Goal: Use online tool/utility: Utilize a website feature to perform a specific function

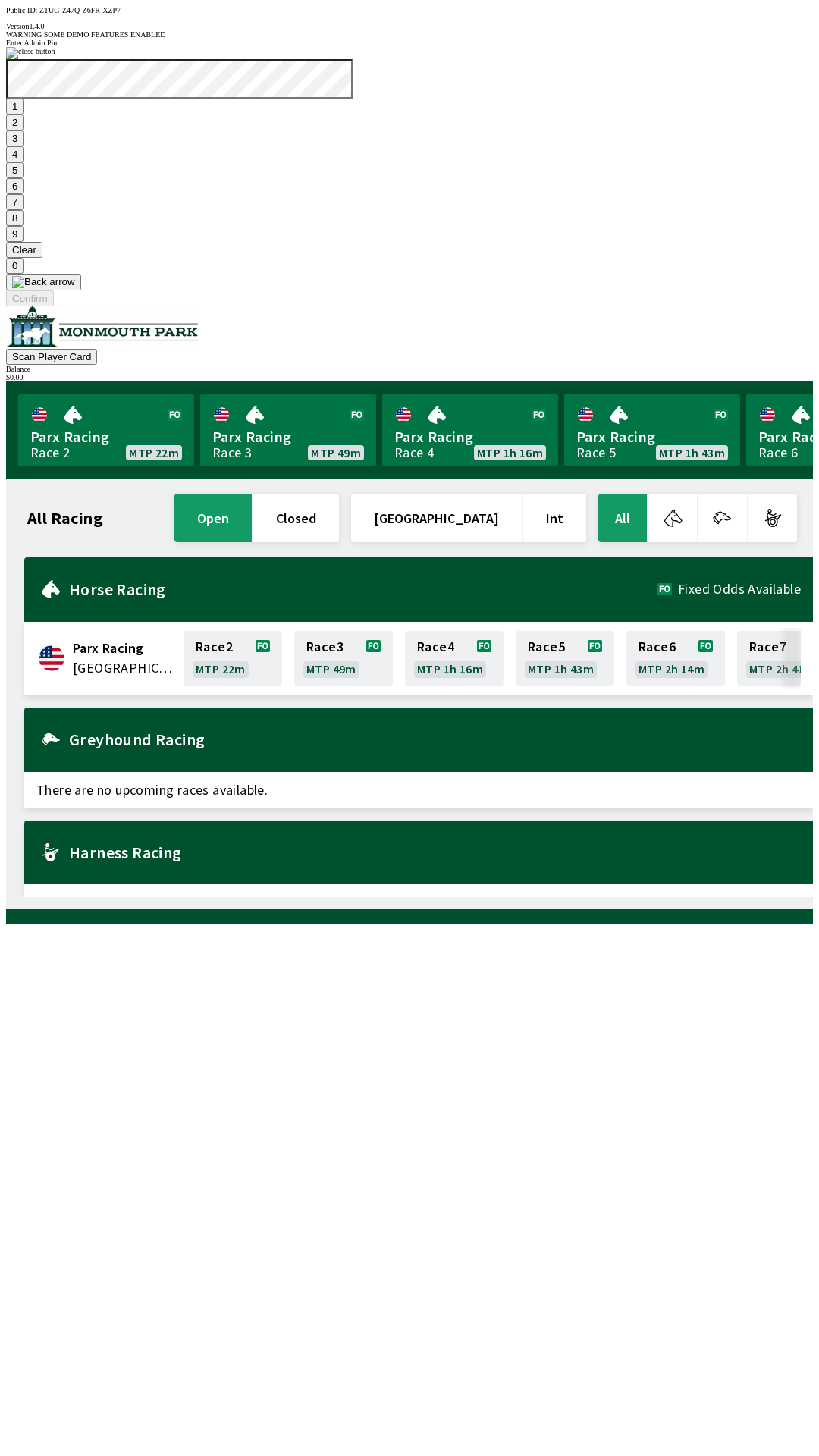
click at [23, 210] on button "7" at bounding box center [14, 202] width 18 height 16
click at [23, 147] on button "3" at bounding box center [14, 138] width 18 height 16
click at [54, 306] on button "Confirm" at bounding box center [29, 298] width 48 height 16
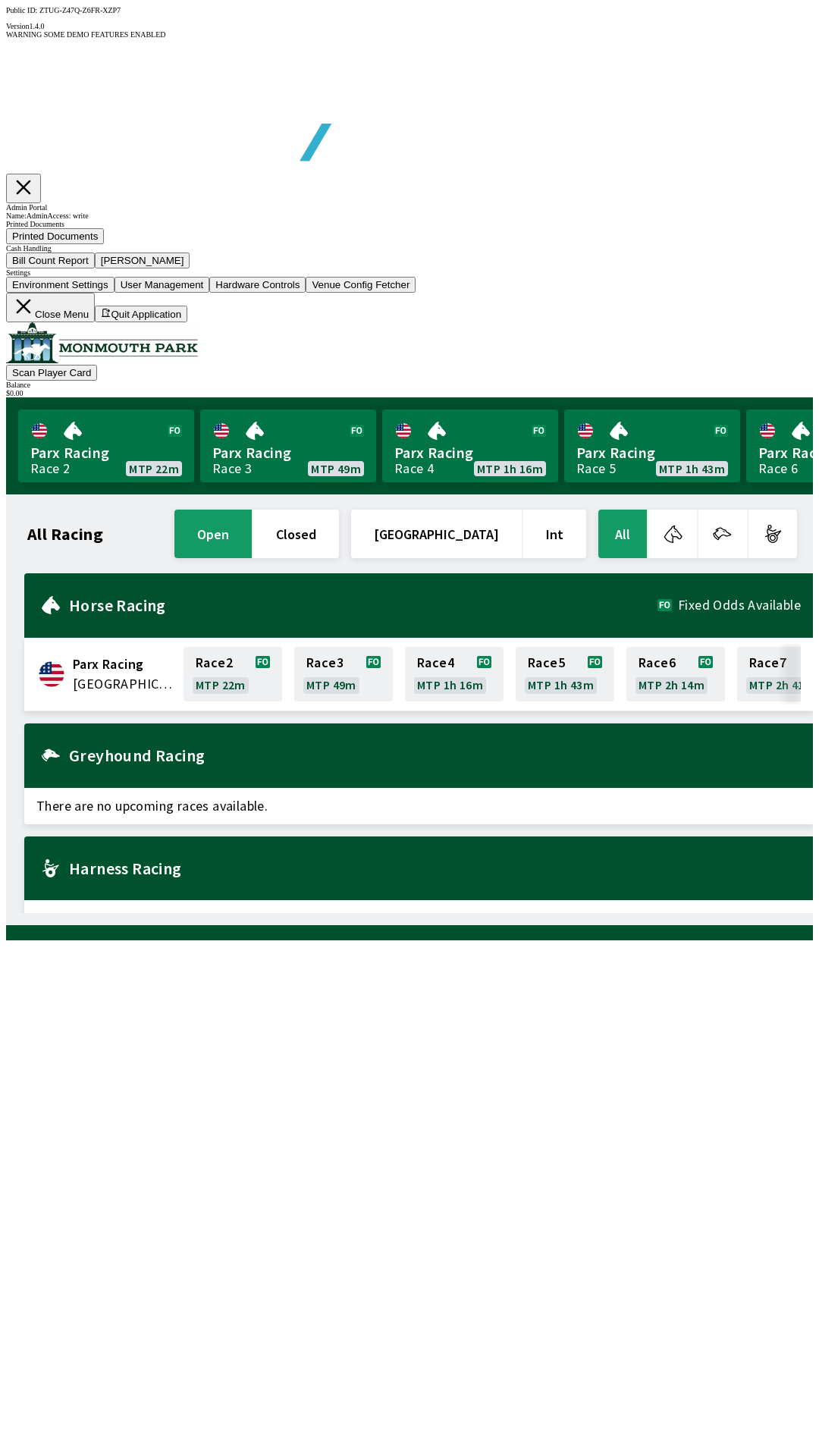
click at [95, 268] on button "Bill Count Report" at bounding box center [50, 260] width 89 height 16
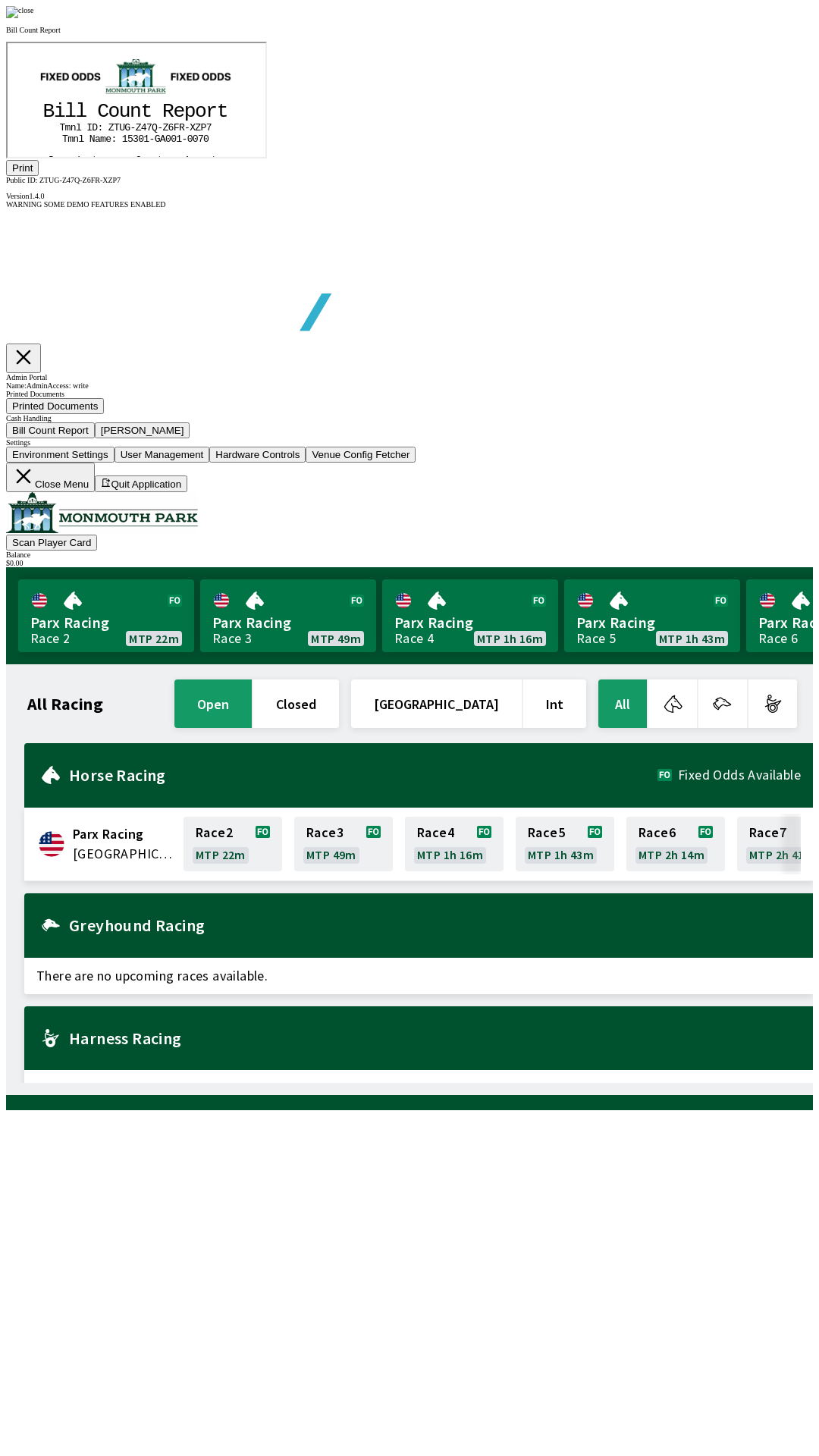
scroll to position [178, 0]
click at [39, 176] on button "Print" at bounding box center [22, 168] width 33 height 16
click at [34, 18] on img at bounding box center [19, 12] width 28 height 12
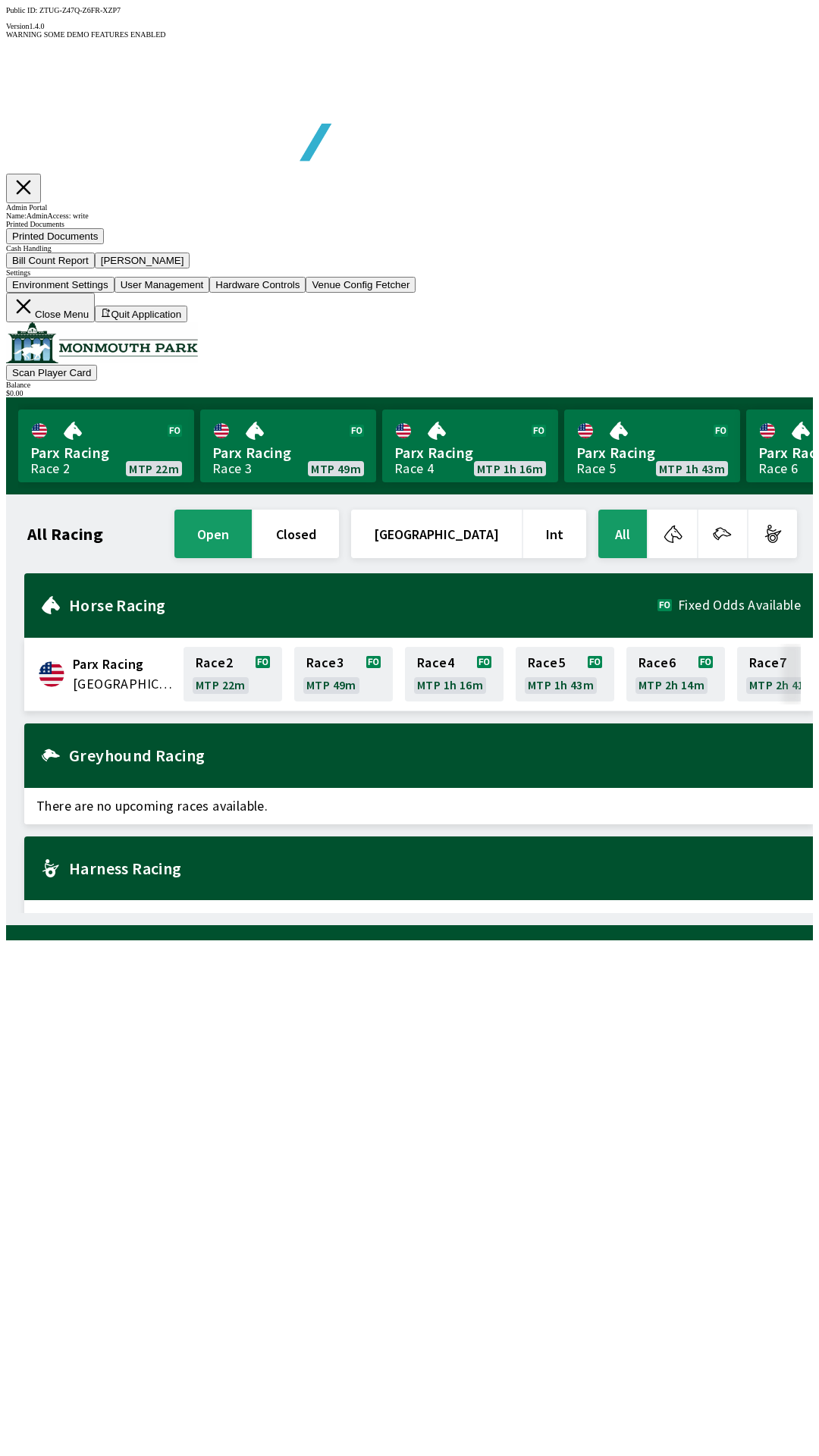
click at [190, 268] on button "[PERSON_NAME]" at bounding box center [143, 260] width 96 height 16
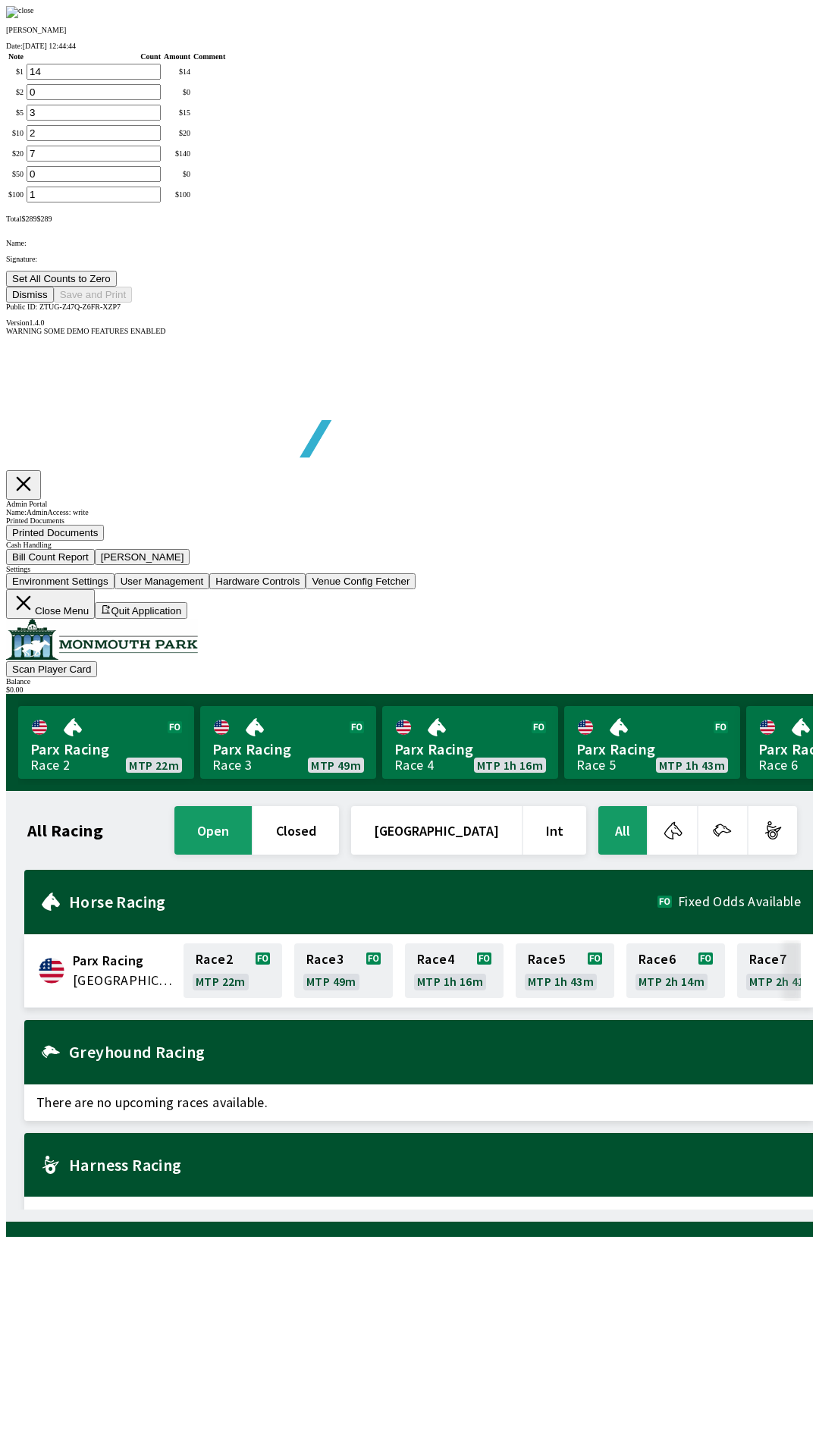
click at [117, 287] on button "Set All Counts to Zero" at bounding box center [61, 278] width 111 height 16
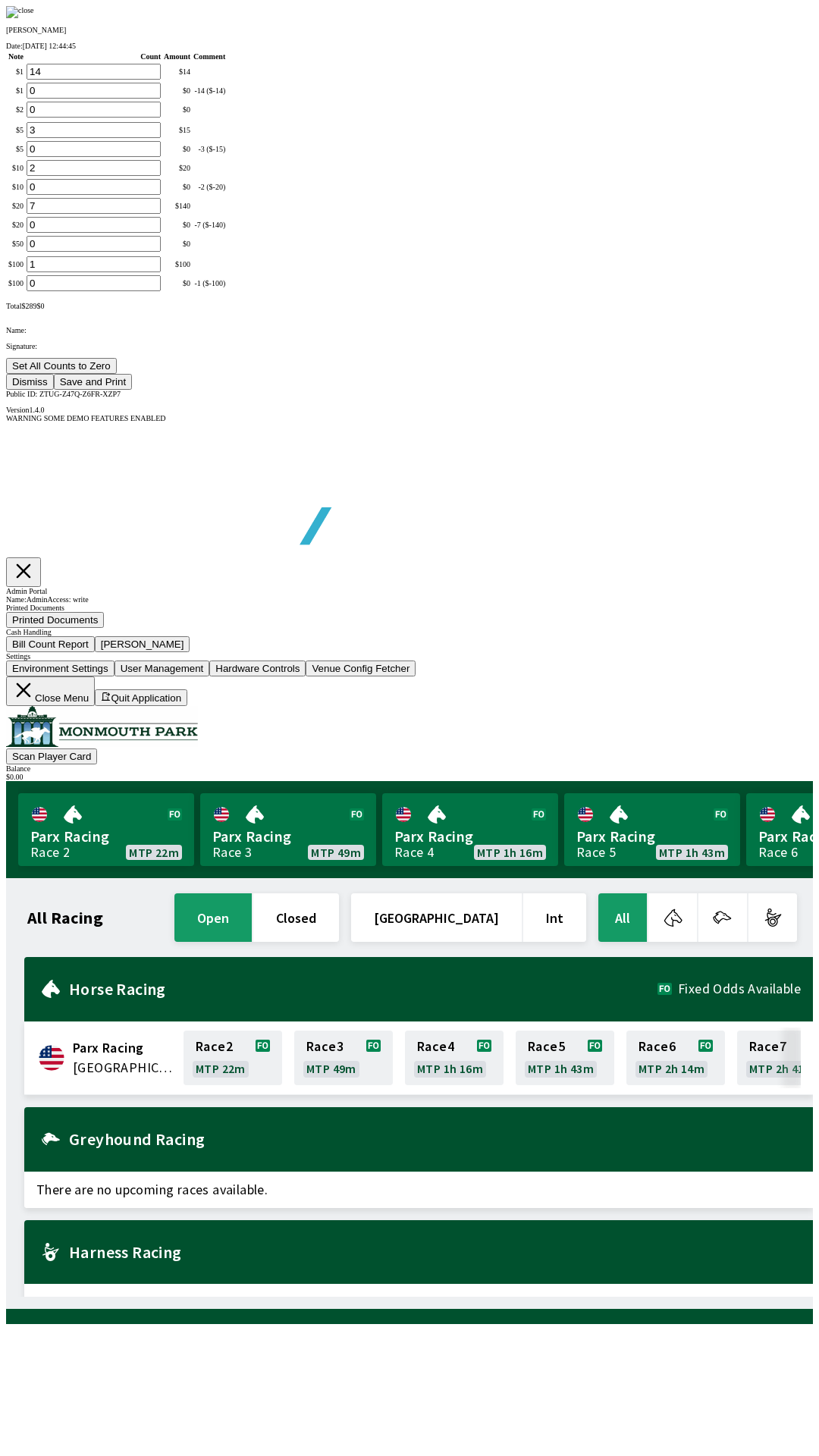
click at [132, 390] on button "Save and Print" at bounding box center [92, 381] width 78 height 16
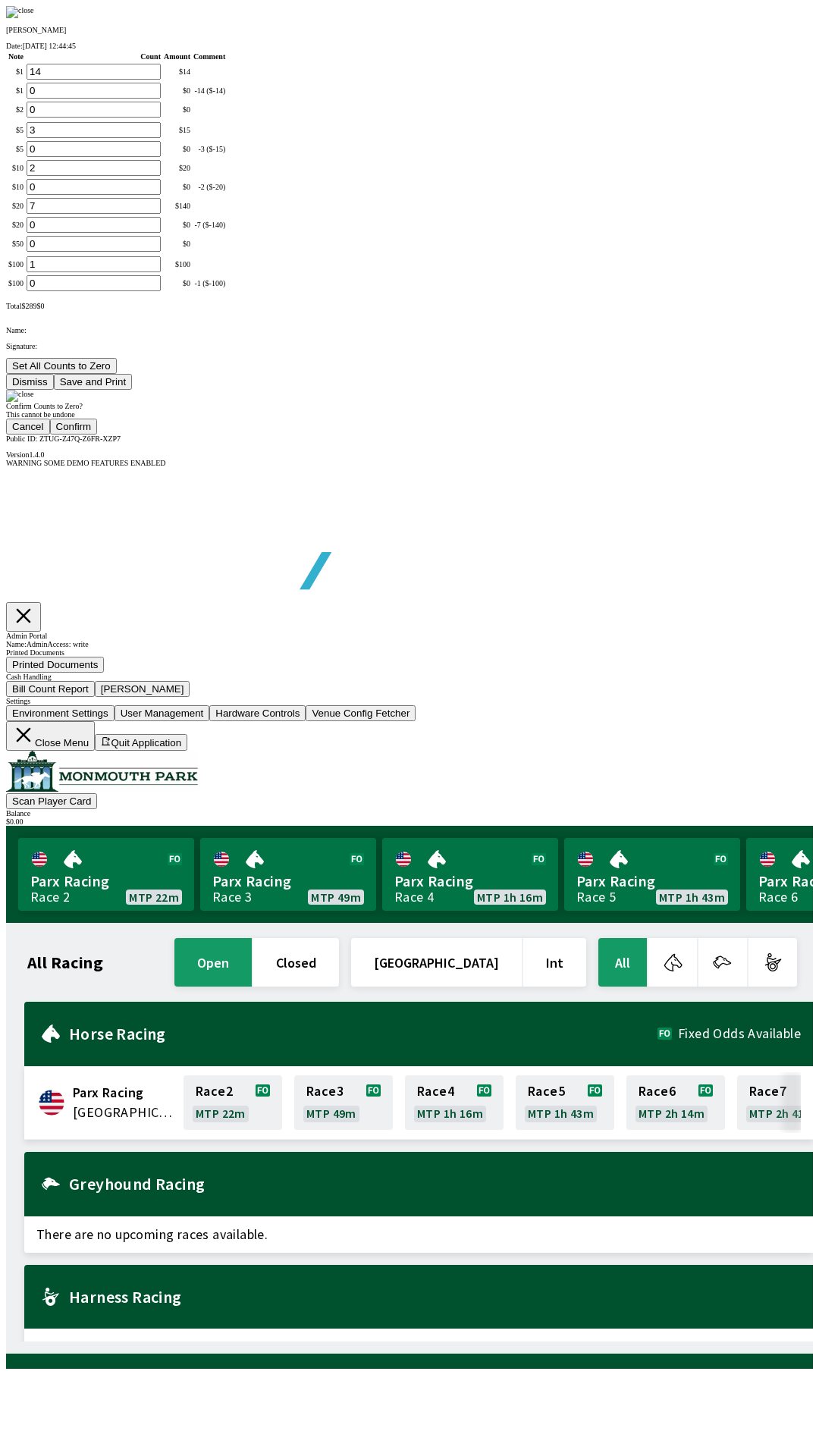
click at [98, 434] on button "Confirm" at bounding box center [74, 426] width 48 height 16
type input "0"
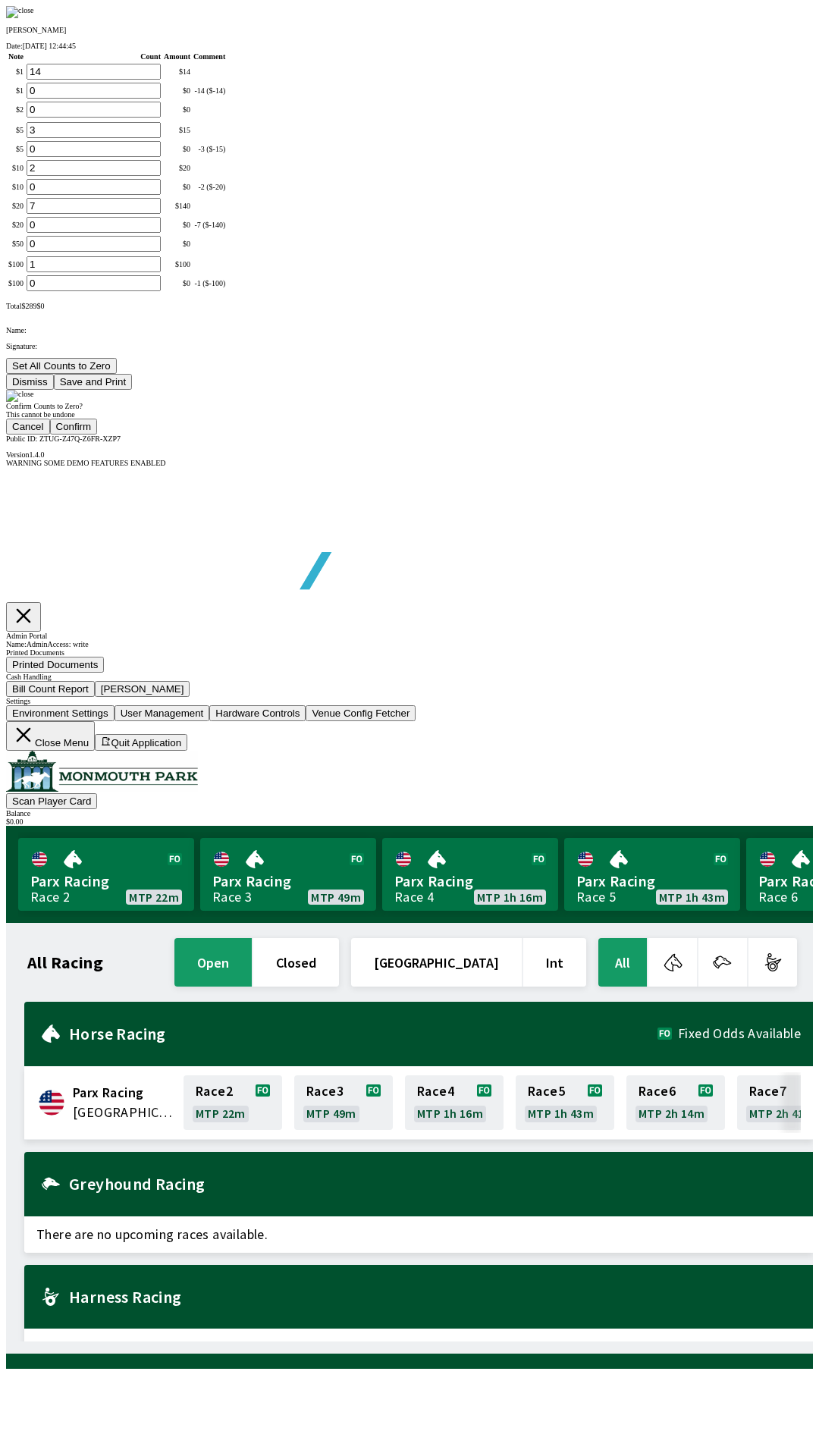
type input "0"
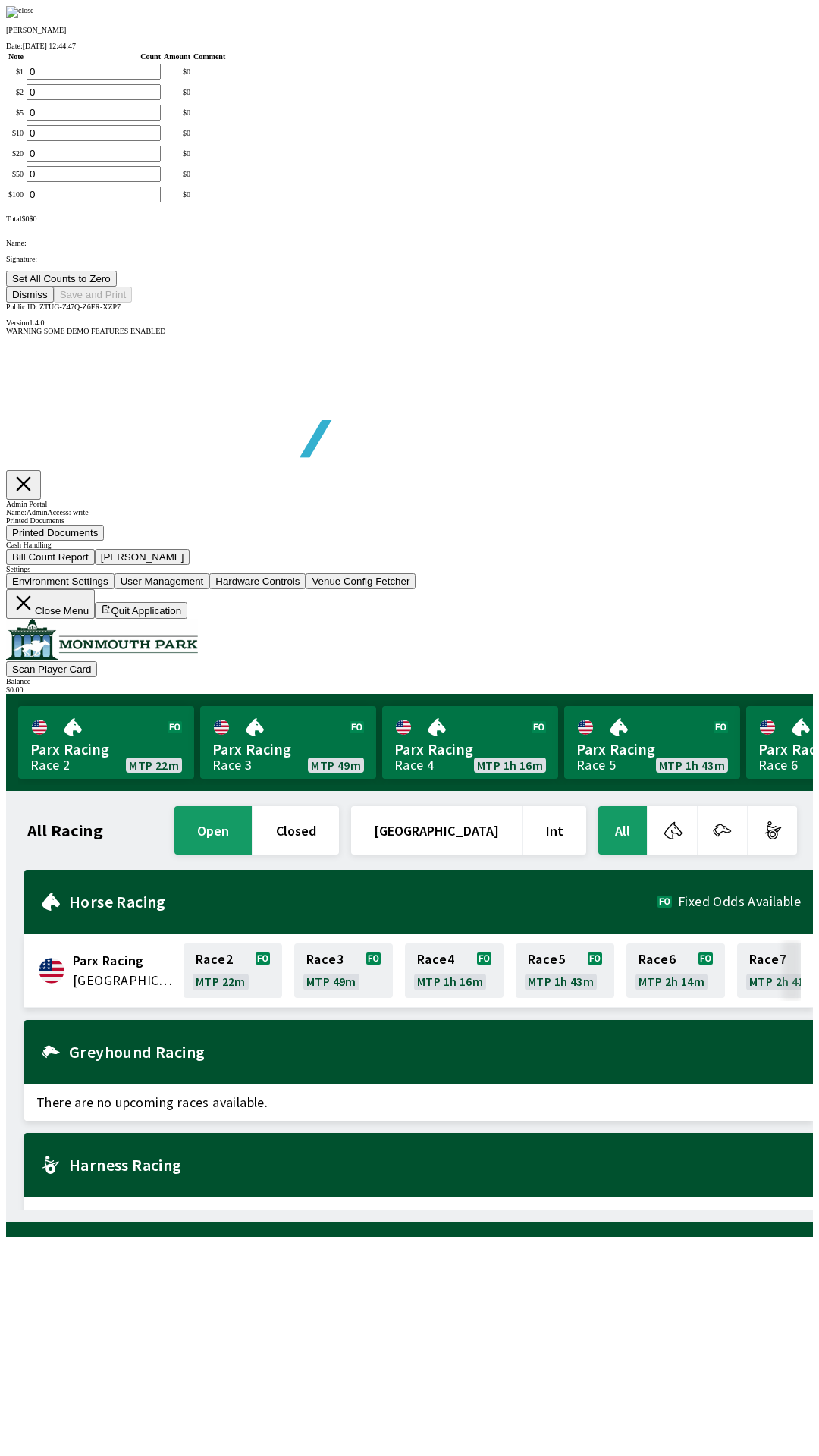
click at [54, 303] on button "Dismiss" at bounding box center [29, 294] width 48 height 16
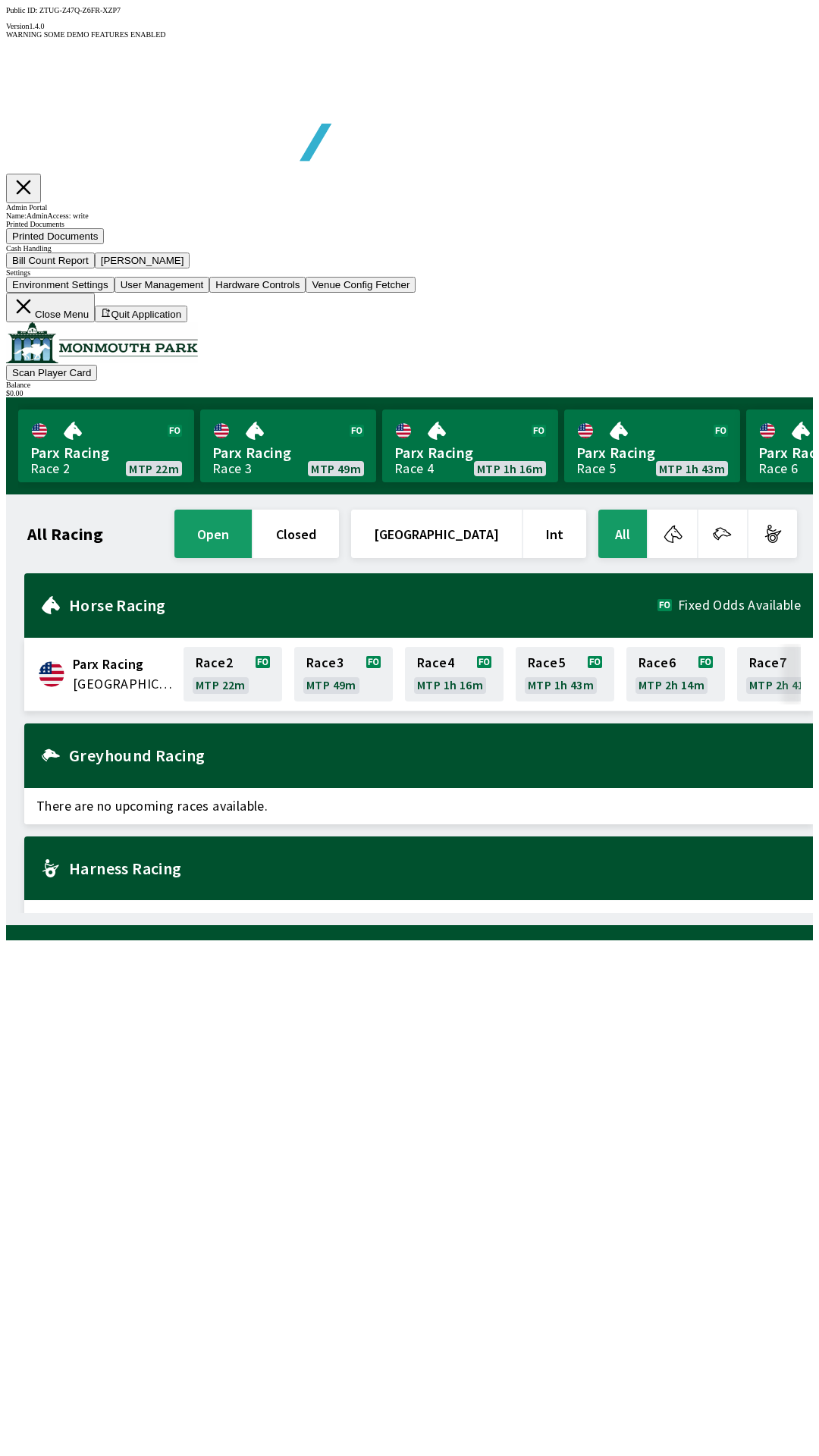
click at [95, 322] on button "Close Menu" at bounding box center [50, 307] width 89 height 29
